Goal: Information Seeking & Learning: Learn about a topic

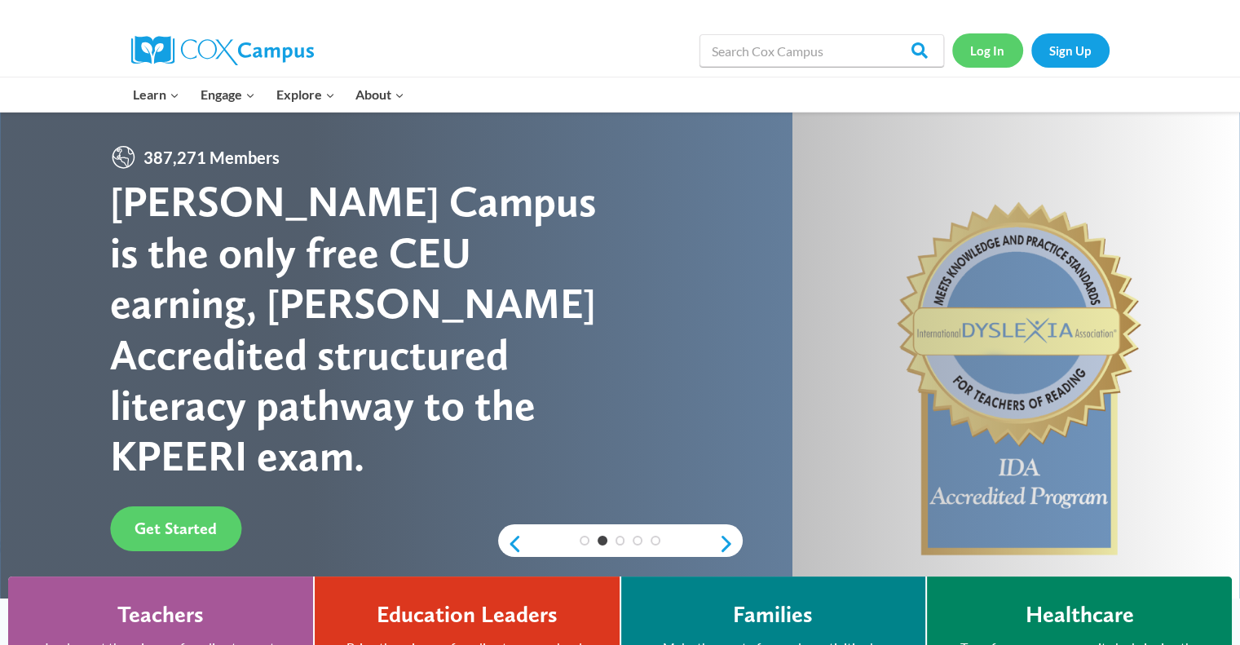
click at [988, 55] on link "Log In" at bounding box center [987, 49] width 71 height 33
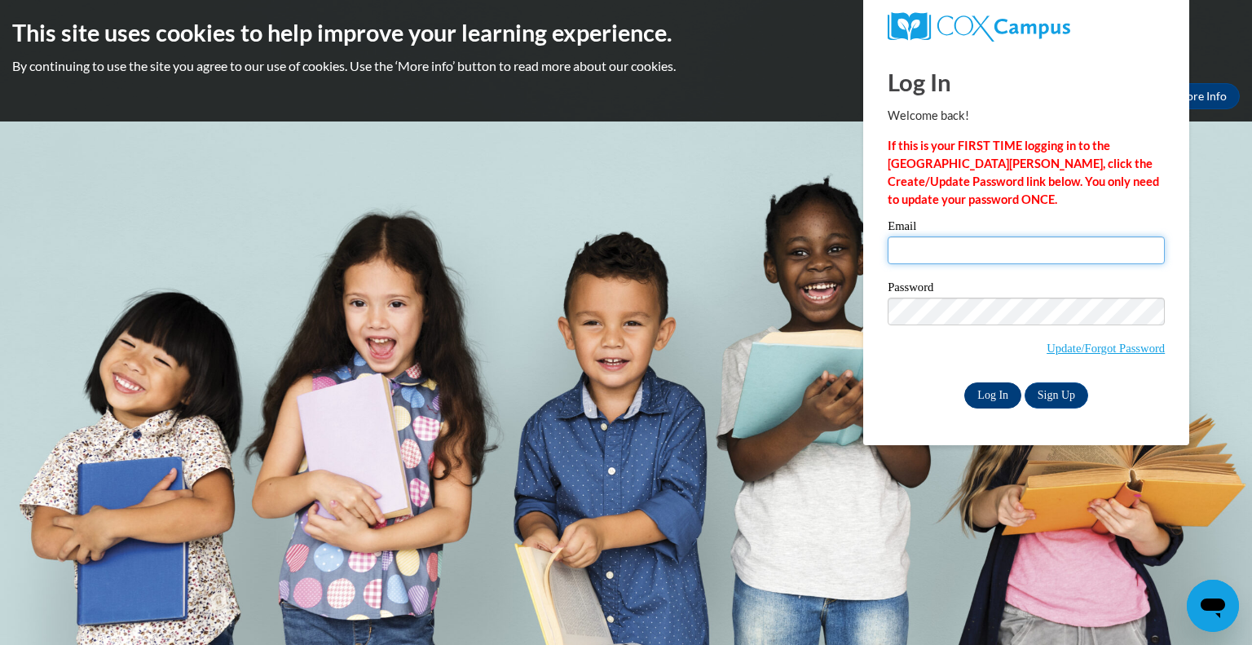
type input "caralyneminning@gmail.com"
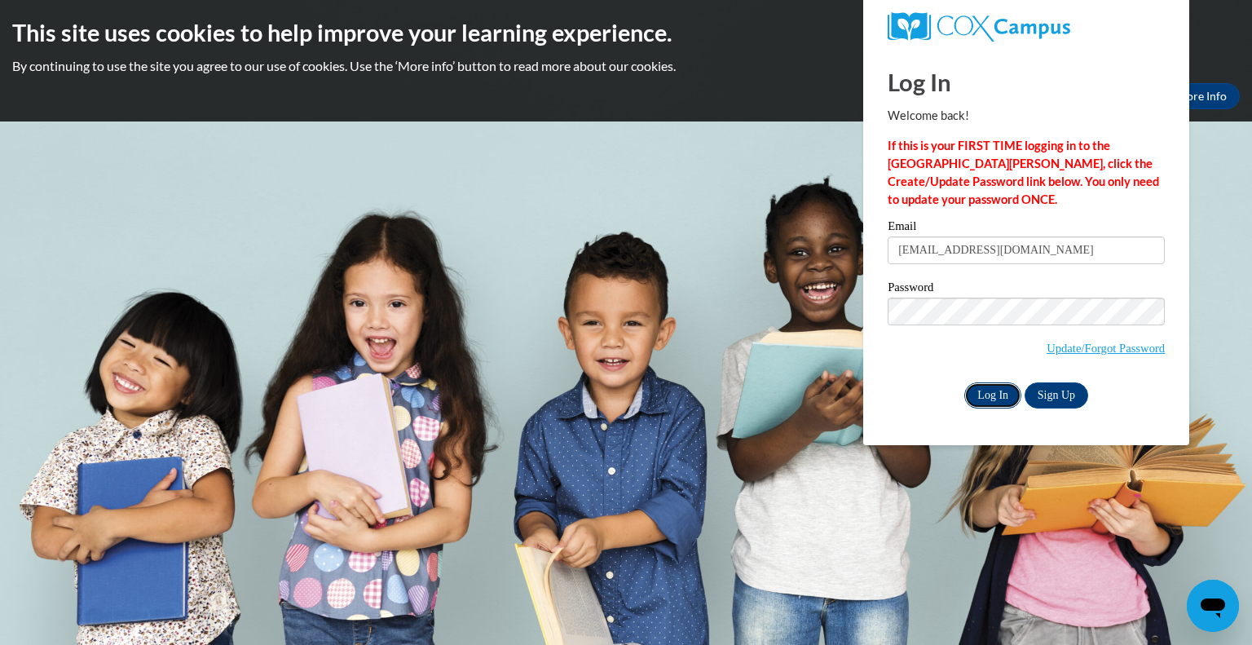
click at [978, 396] on input "Log In" at bounding box center [993, 395] width 57 height 26
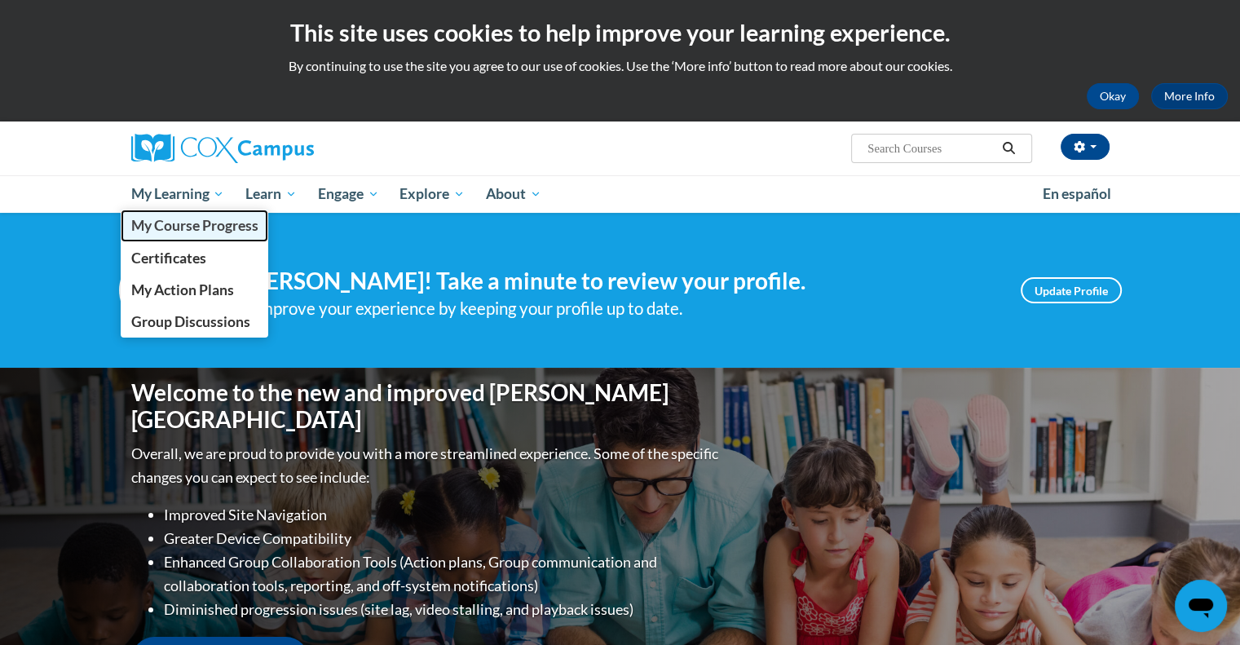
click at [199, 225] on span "My Course Progress" at bounding box center [193, 225] width 127 height 17
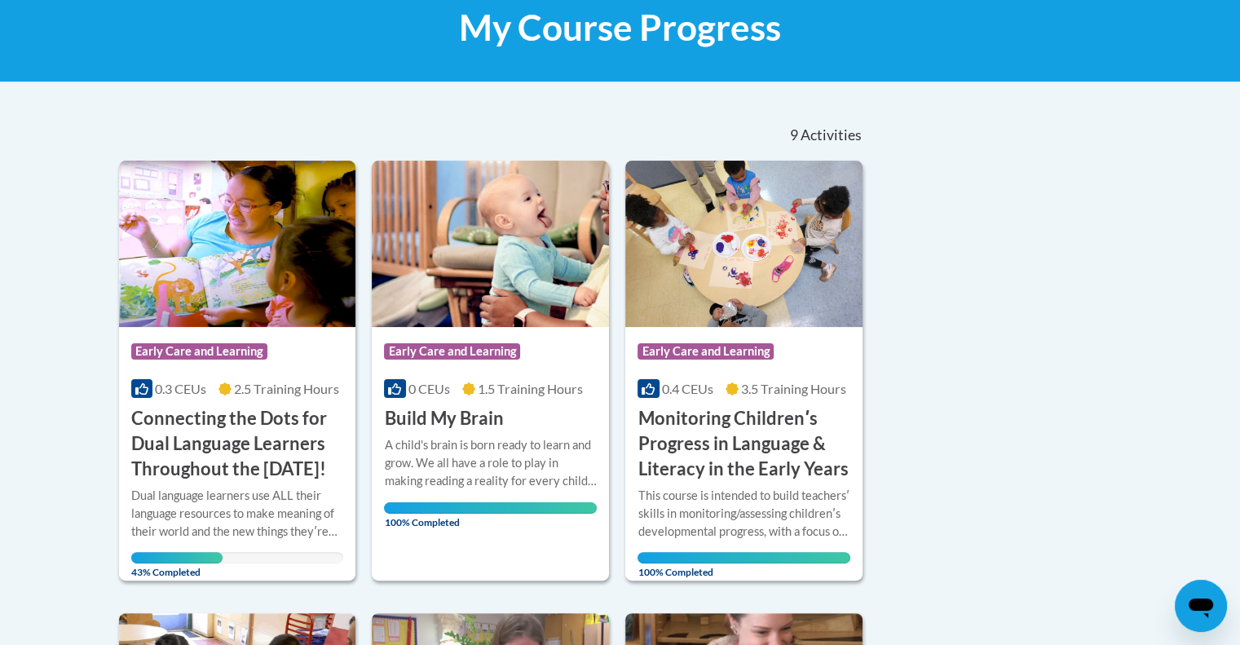
scroll to position [287, 0]
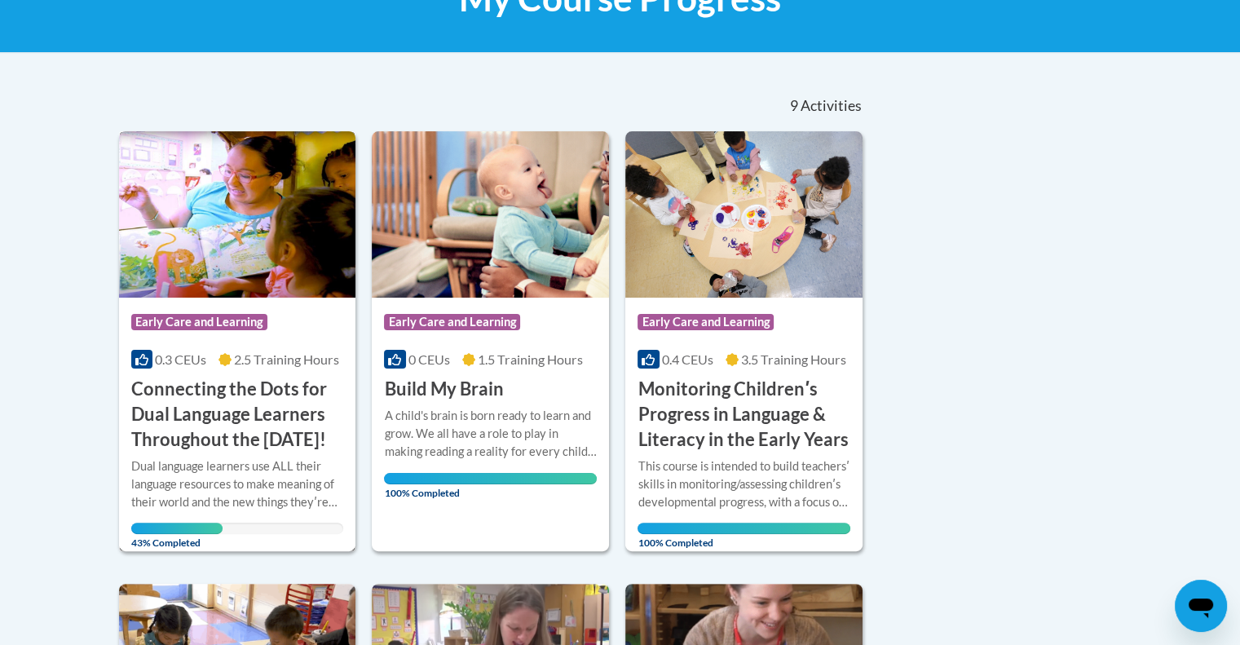
click at [255, 452] on h3 "Connecting the Dots for Dual Language Learners Throughout the [DATE]!" at bounding box center [237, 414] width 213 height 75
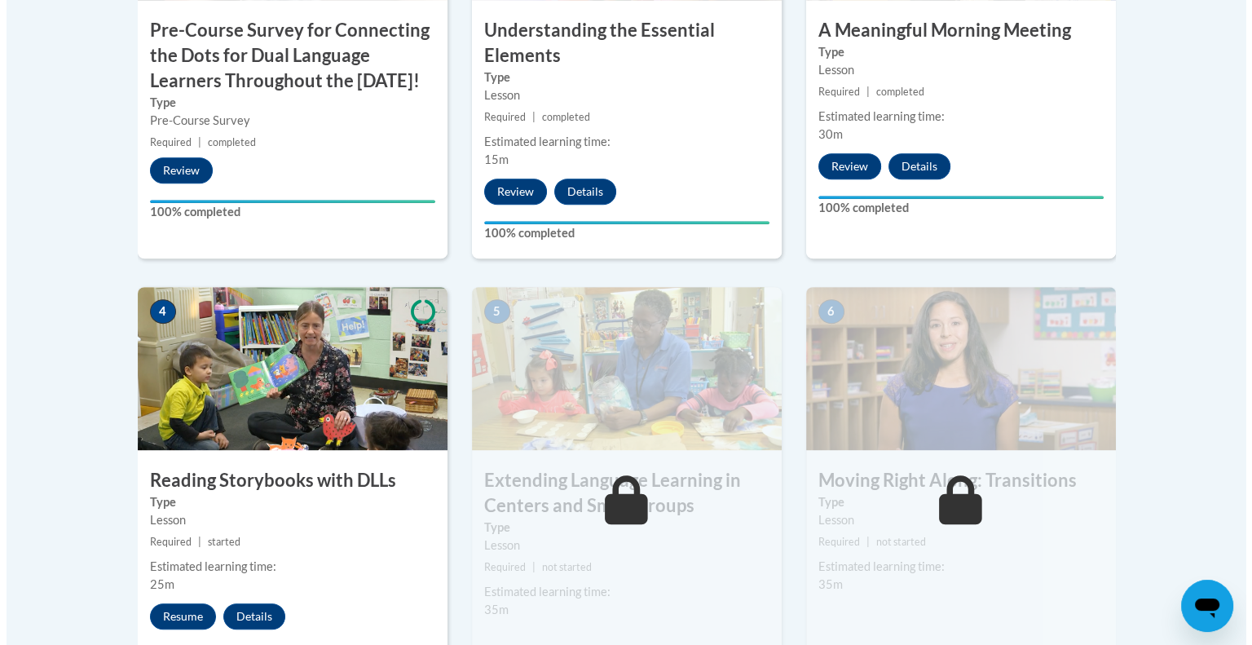
scroll to position [749, 0]
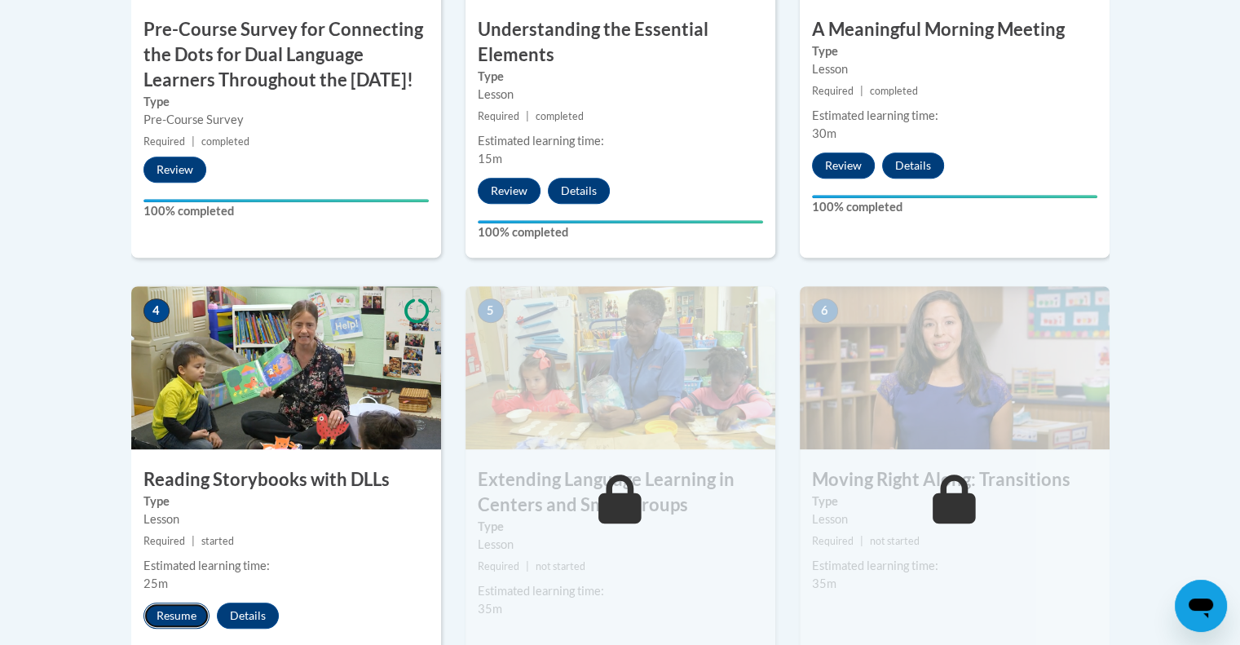
click at [180, 623] on button "Resume" at bounding box center [177, 616] width 66 height 26
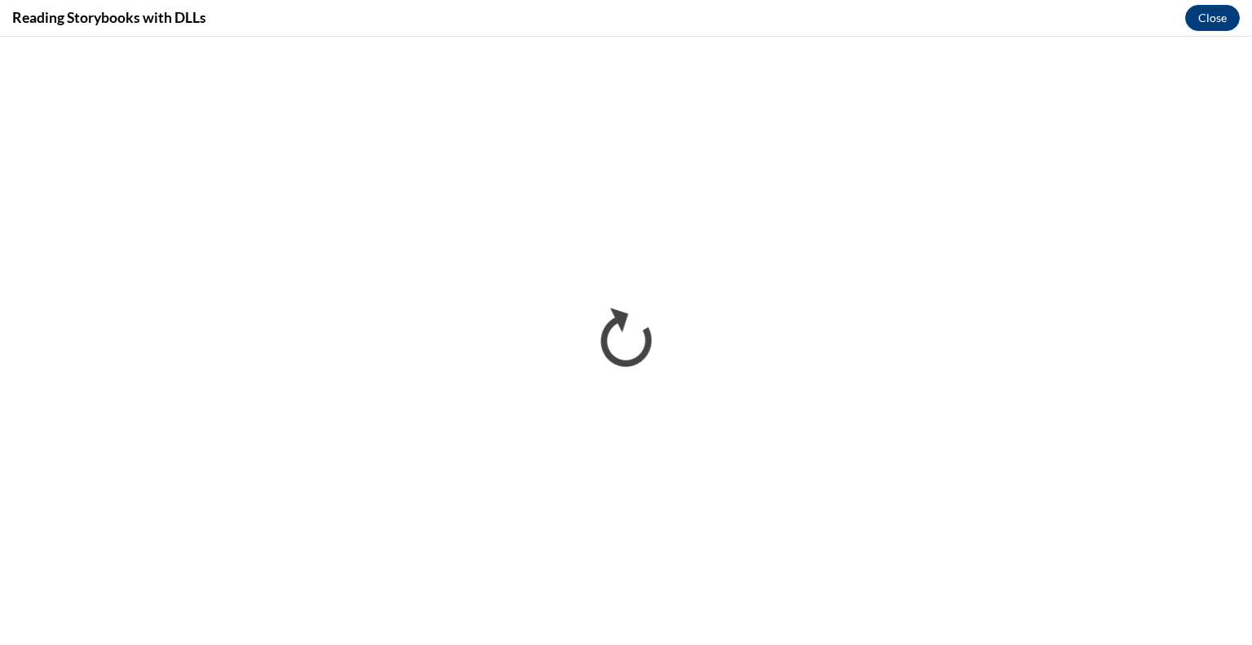
scroll to position [0, 0]
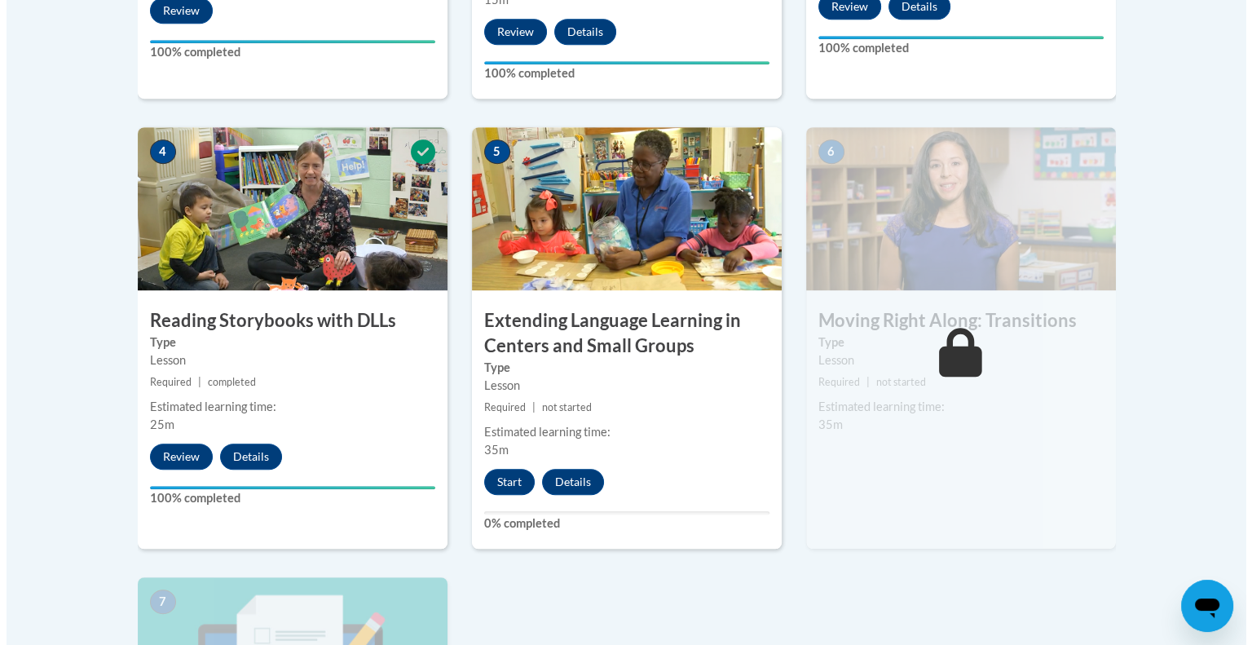
scroll to position [910, 0]
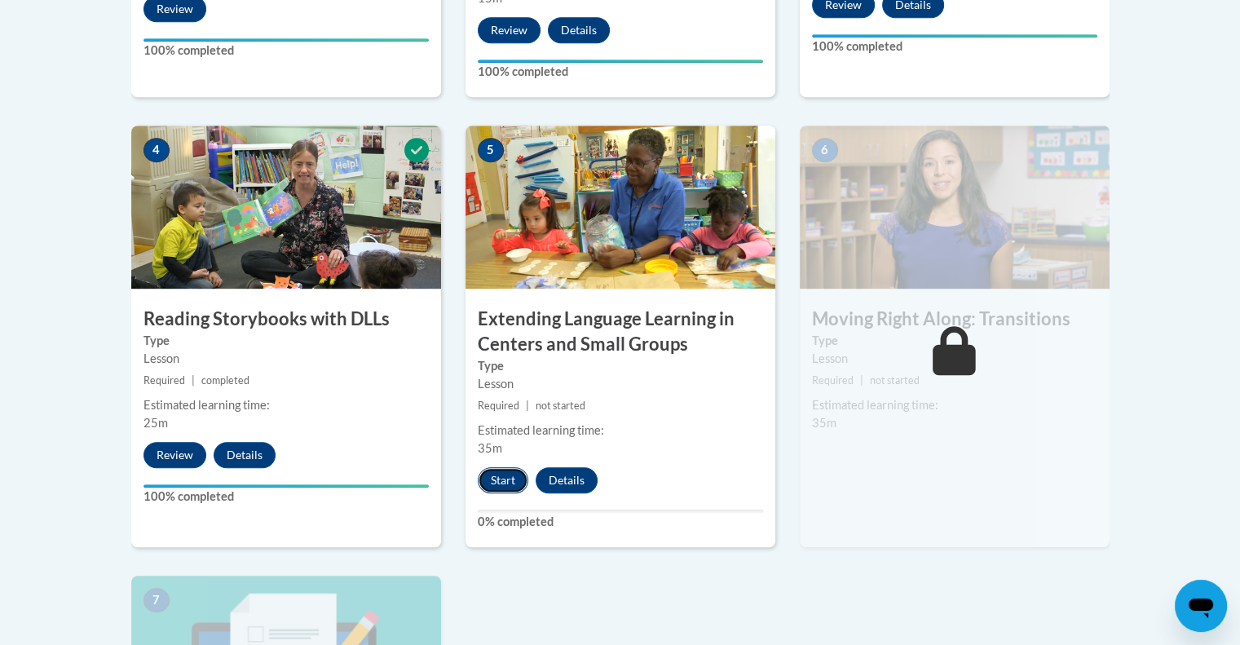
click at [497, 484] on button "Start" at bounding box center [503, 480] width 51 height 26
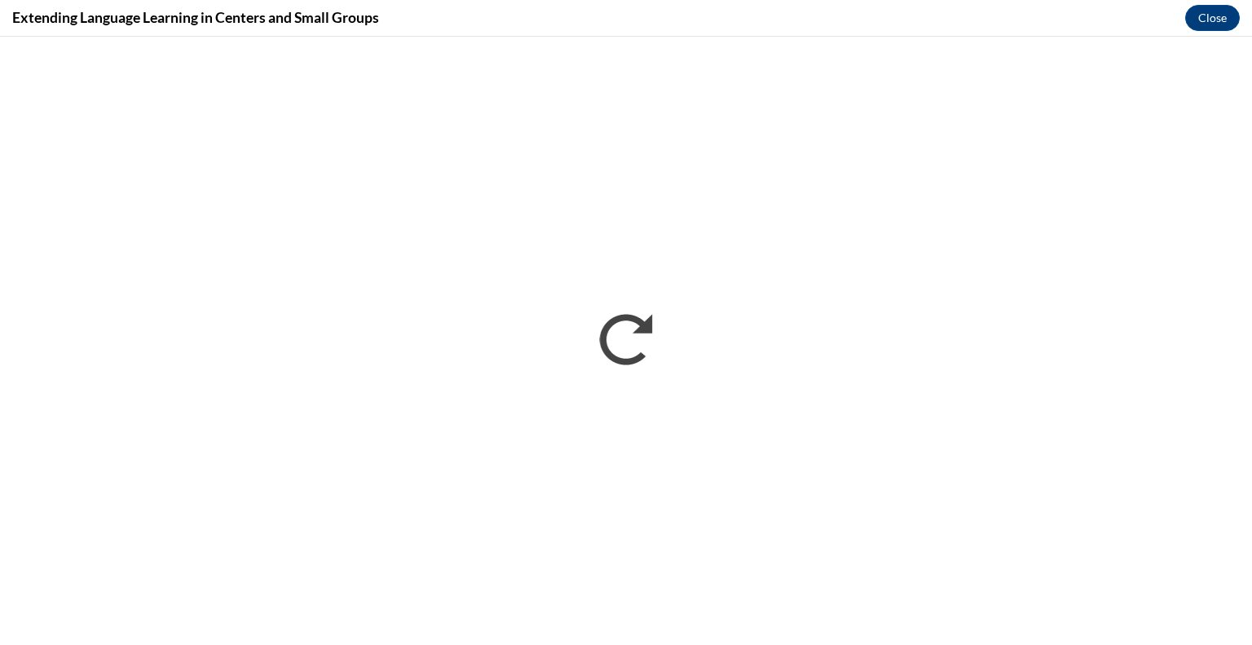
scroll to position [0, 0]
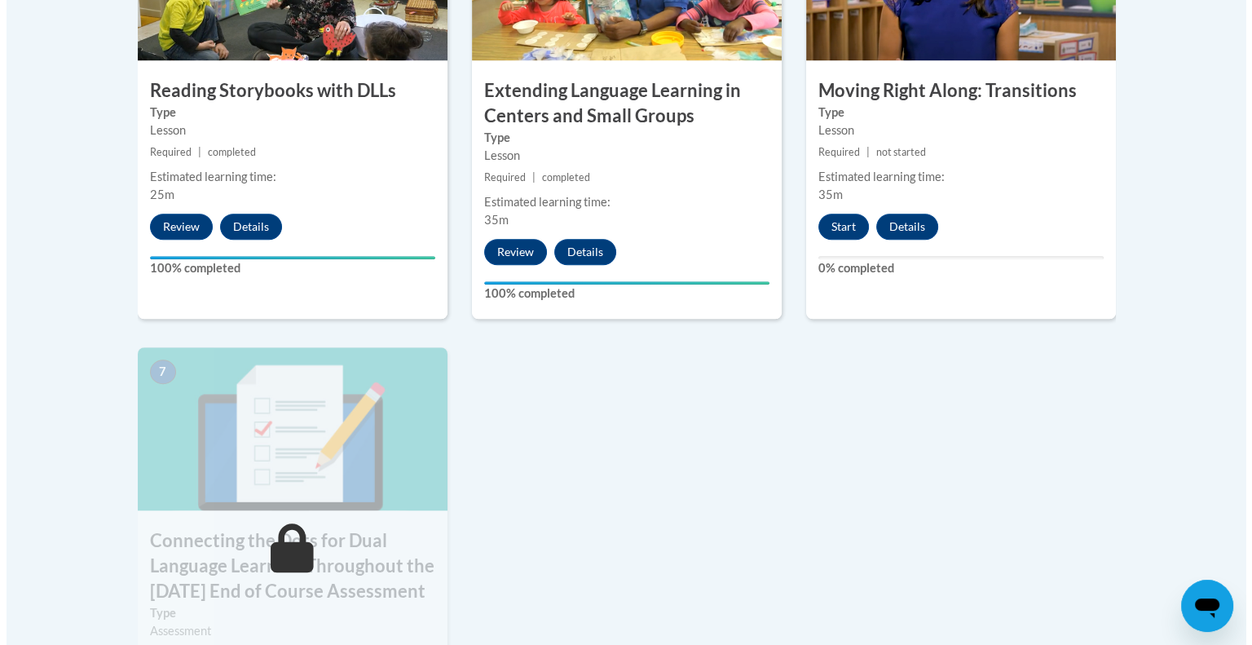
scroll to position [1138, 0]
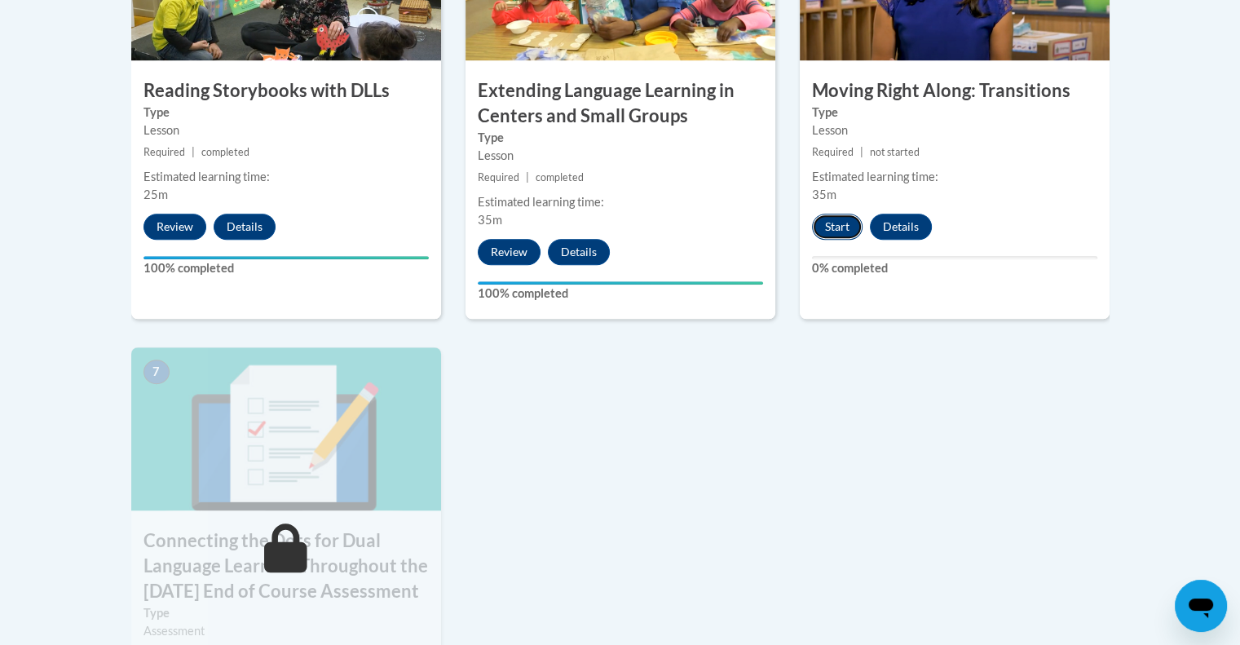
click at [834, 237] on button "Start" at bounding box center [837, 227] width 51 height 26
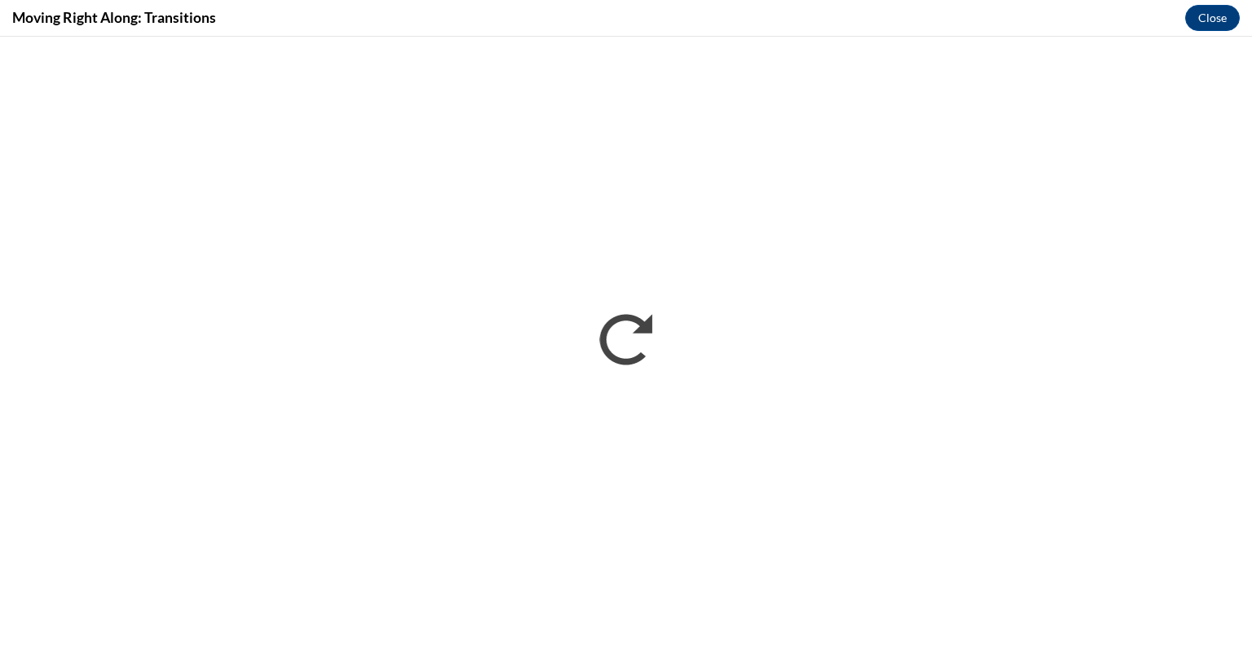
scroll to position [0, 0]
